Goal: Information Seeking & Learning: Learn about a topic

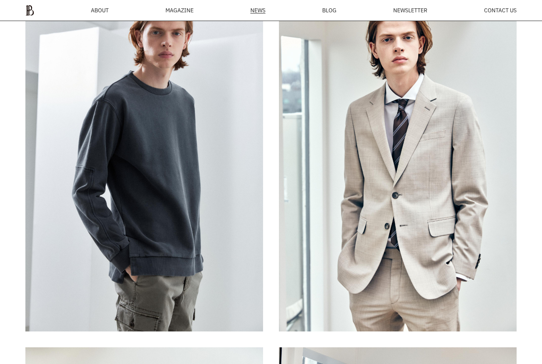
scroll to position [2815, 0]
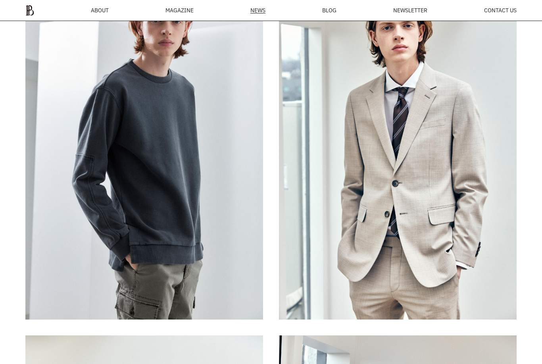
click at [347, 150] on img at bounding box center [398, 141] width 238 height 357
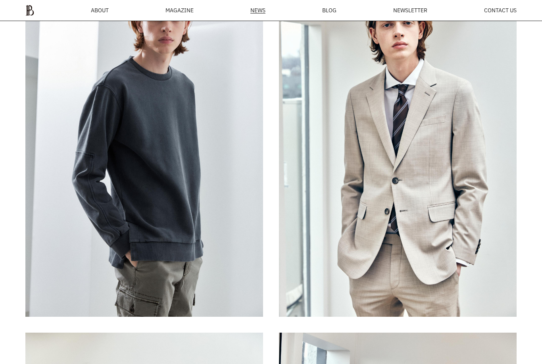
scroll to position [3246, 0]
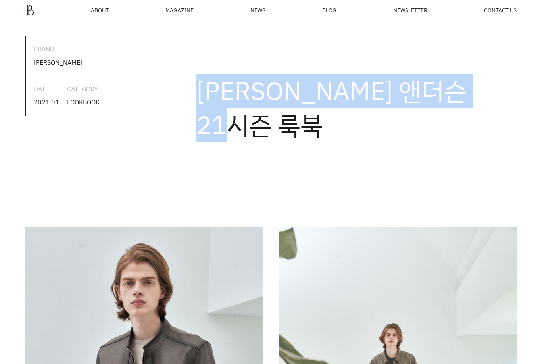
scroll to position [313, 0]
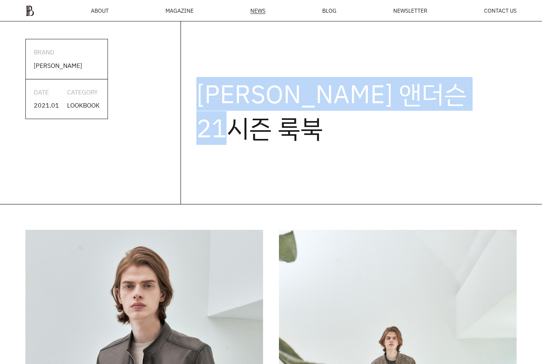
click at [83, 102] on div "LOOKBOOK" at bounding box center [83, 105] width 33 height 10
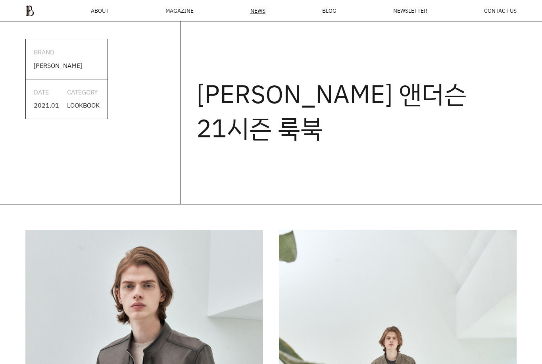
click at [80, 110] on div "DATE 2021.01 CATEGORY LOOKBOOK" at bounding box center [67, 98] width 82 height 39
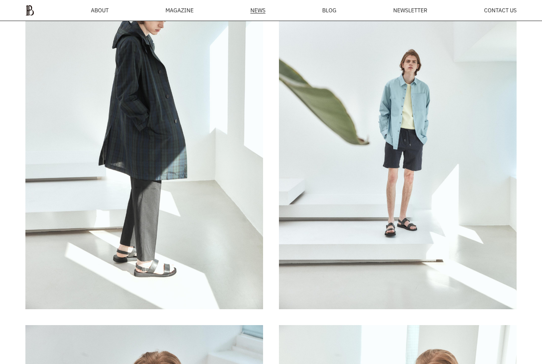
scroll to position [962, 0]
click at [330, 160] on img at bounding box center [398, 132] width 238 height 357
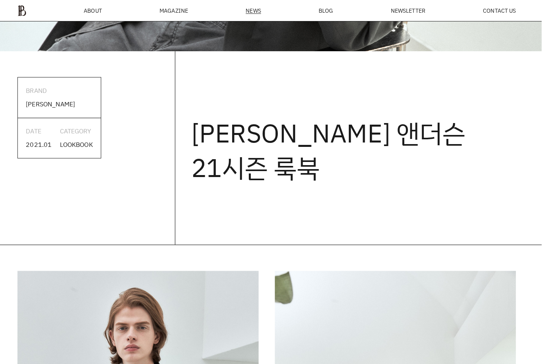
scroll to position [286, 0]
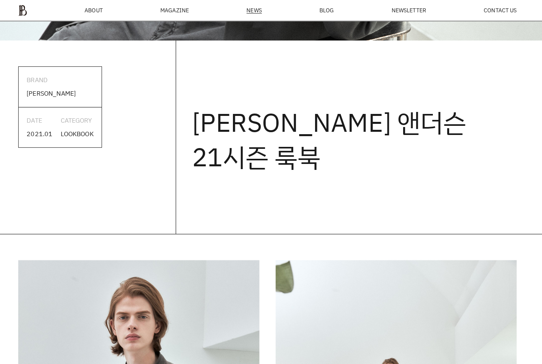
click at [39, 93] on div "킨록 바이 킨록 앤더슨" at bounding box center [58, 92] width 48 height 10
copy div "킨록 바이 킨록 앤더슨"
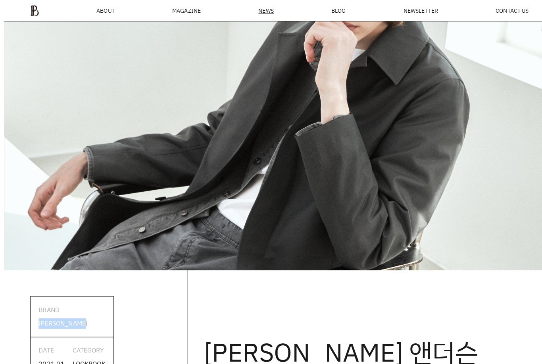
scroll to position [0, 0]
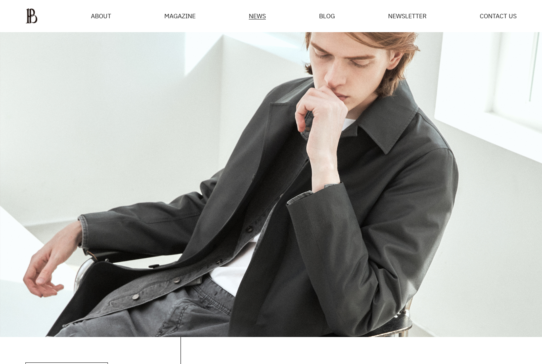
click at [27, 13] on img at bounding box center [31, 16] width 12 height 16
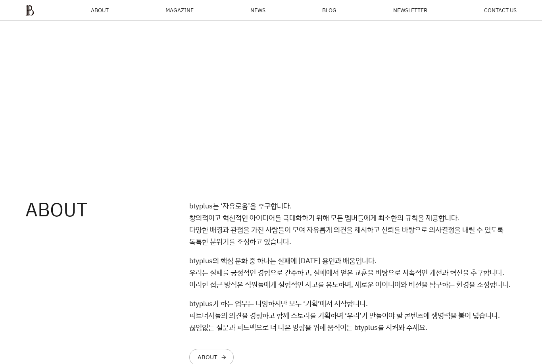
scroll to position [469, 0]
